Goal: Transaction & Acquisition: Purchase product/service

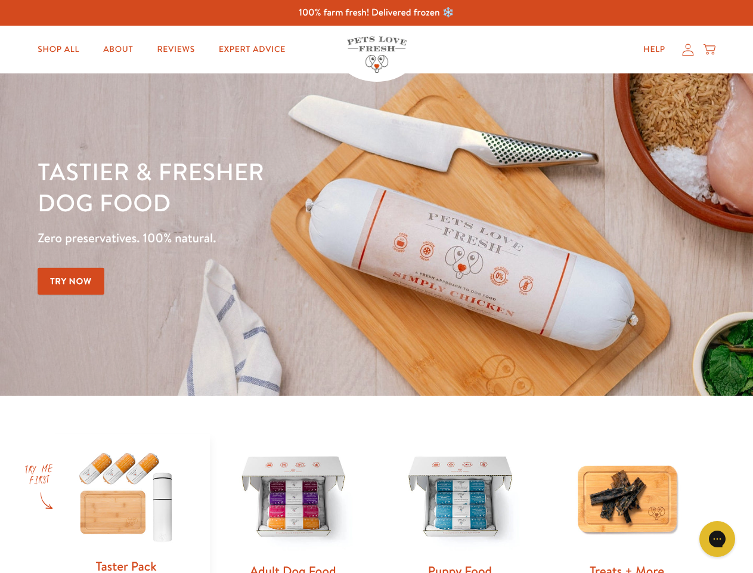
click at [376, 286] on div "Tastier & fresher dog food Zero preservatives. 100% natural. Try Now" at bounding box center [264, 234] width 452 height 157
click at [718, 539] on icon "Gorgias live chat" at bounding box center [717, 538] width 11 height 11
